Goal: Information Seeking & Learning: Find specific fact

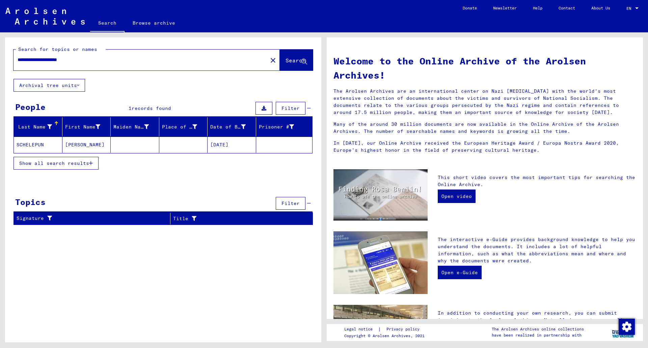
click at [216, 147] on mat-cell "[DATE]" at bounding box center [231, 145] width 49 height 16
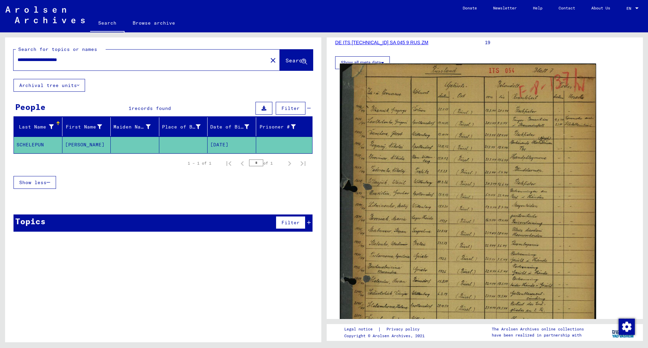
scroll to position [101, 0]
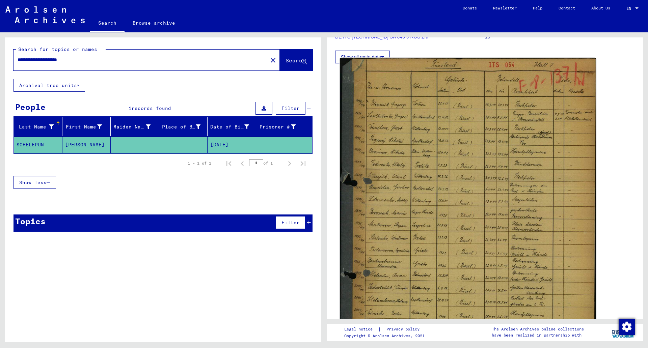
click at [407, 113] on img at bounding box center [468, 229] width 256 height 343
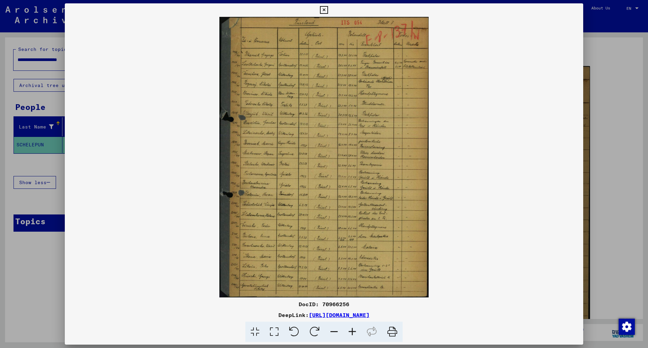
click at [625, 75] on div at bounding box center [324, 174] width 648 height 348
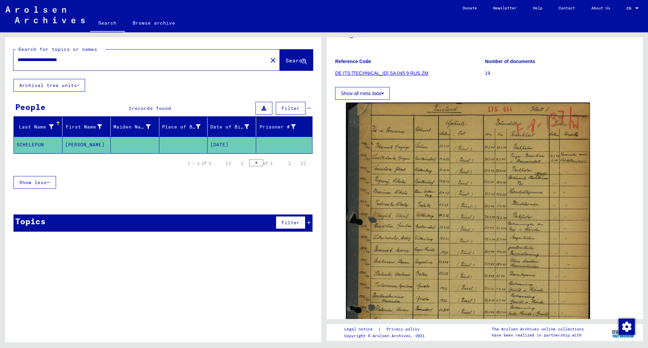
scroll to position [62, 0]
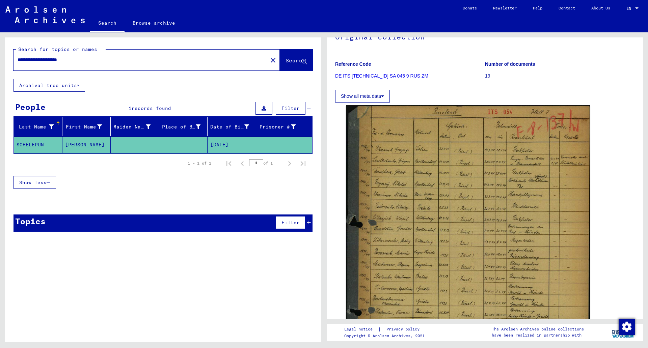
click at [397, 76] on link "DE ITS [TECHNICAL_ID] SA 045 9 RUS ZM" at bounding box center [381, 75] width 93 height 5
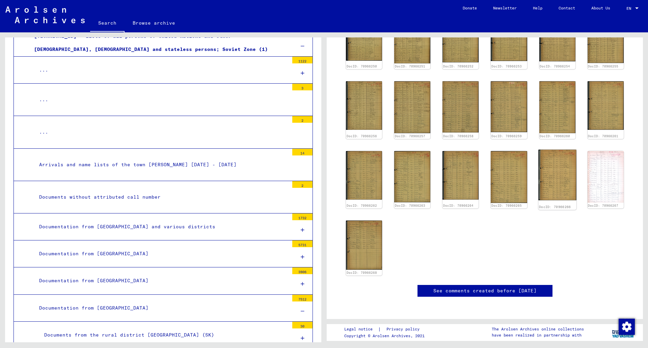
scroll to position [153, 0]
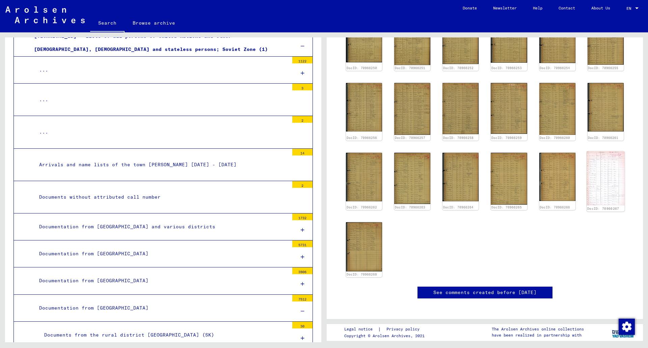
click at [592, 161] on img at bounding box center [605, 178] width 38 height 54
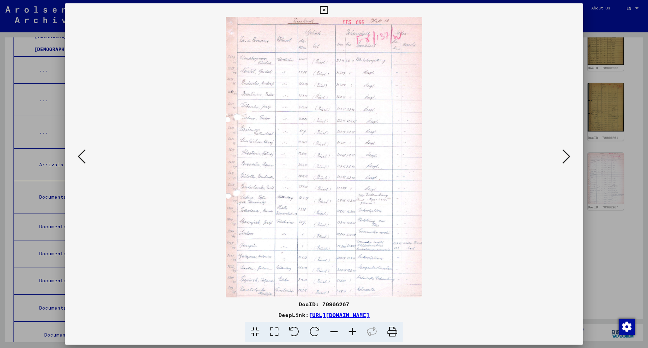
click at [612, 111] on div at bounding box center [324, 174] width 648 height 348
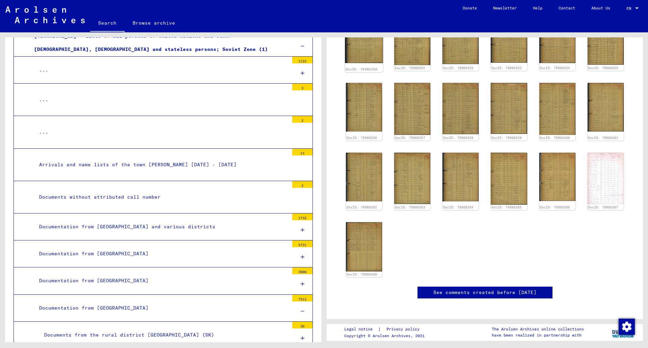
click at [367, 51] on img at bounding box center [364, 37] width 38 height 51
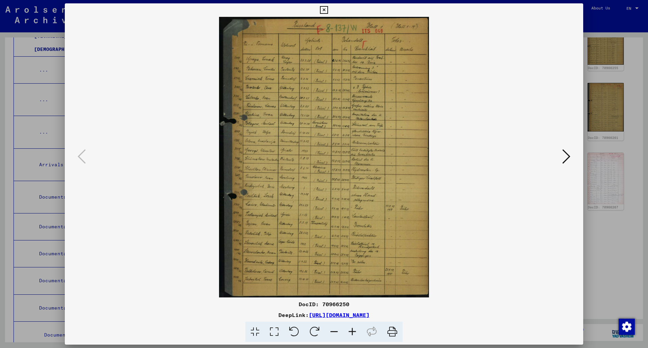
click at [602, 26] on div at bounding box center [324, 174] width 648 height 348
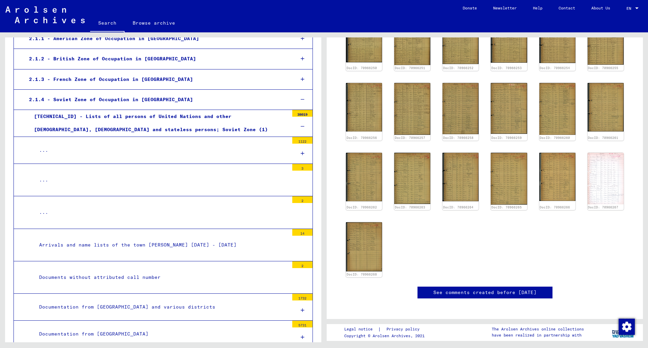
scroll to position [169, 0]
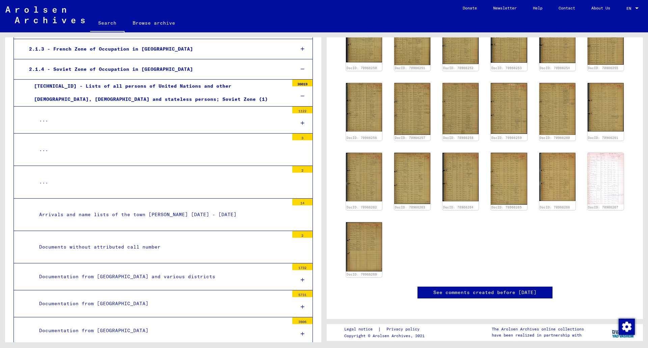
click at [147, 91] on div "[TECHNICAL_ID] - Lists of all persons of United Nations and other [DEMOGRAPHIC_…" at bounding box center [159, 93] width 260 height 26
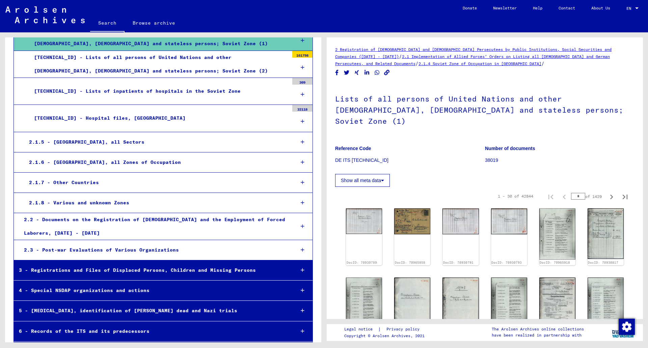
scroll to position [169, 0]
